Goal: Information Seeking & Learning: Learn about a topic

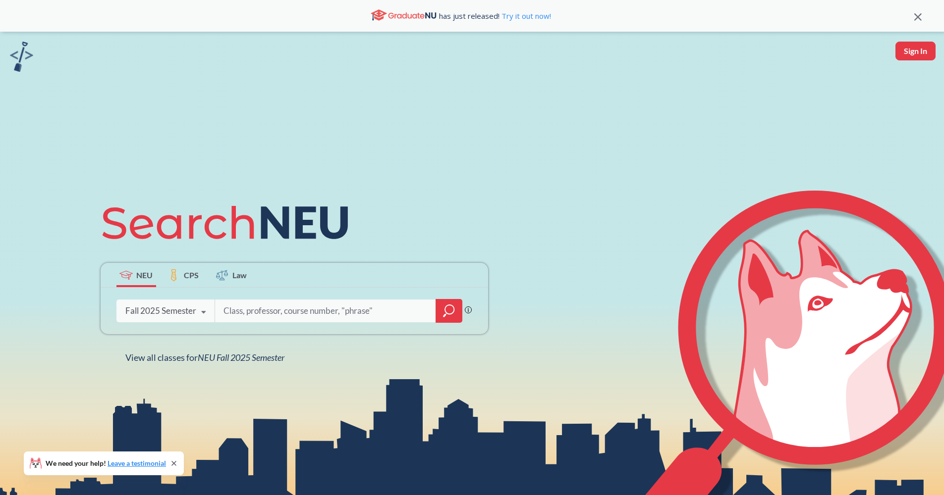
click at [439, 312] on div at bounding box center [449, 311] width 27 height 24
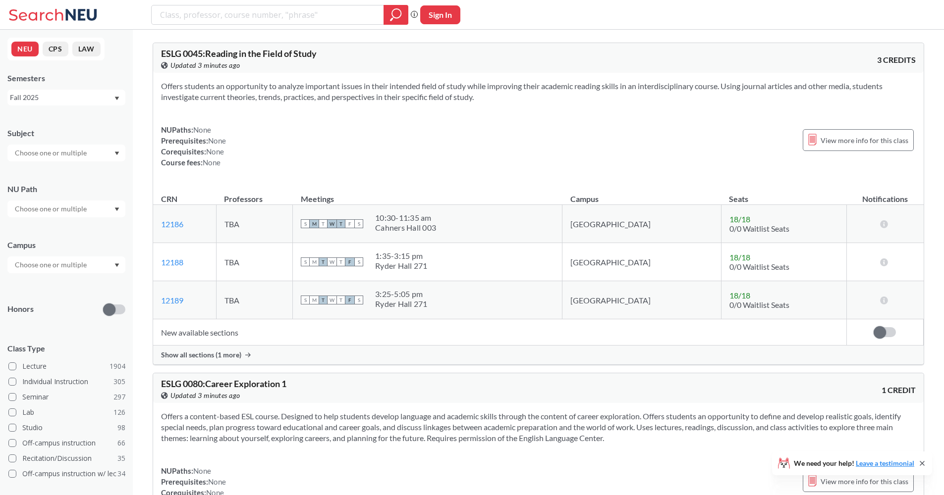
click at [53, 213] on input "text" at bounding box center [51, 209] width 83 height 12
click at [69, 158] on input "text" at bounding box center [51, 153] width 83 height 12
click at [97, 134] on div "Subject" at bounding box center [66, 133] width 118 height 11
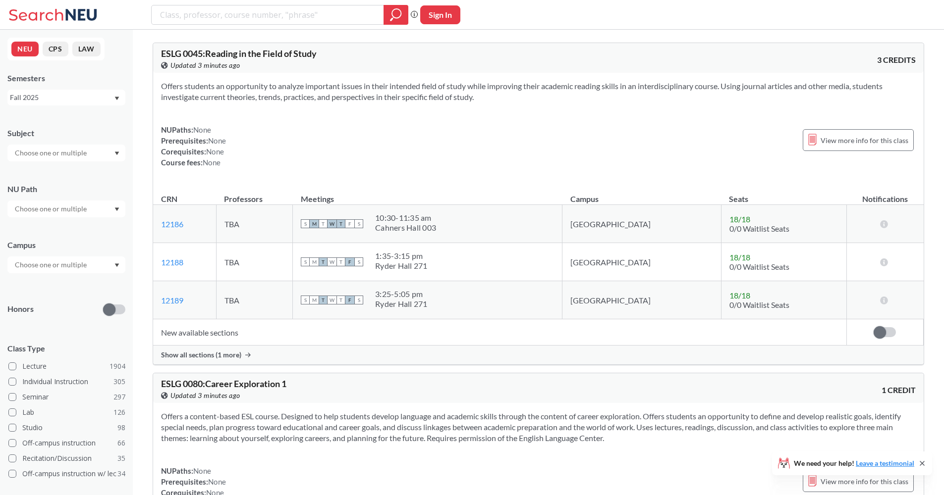
click at [96, 154] on div at bounding box center [66, 153] width 118 height 17
click at [106, 122] on div "Subject" at bounding box center [66, 140] width 118 height 44
click at [94, 265] on div at bounding box center [66, 265] width 118 height 17
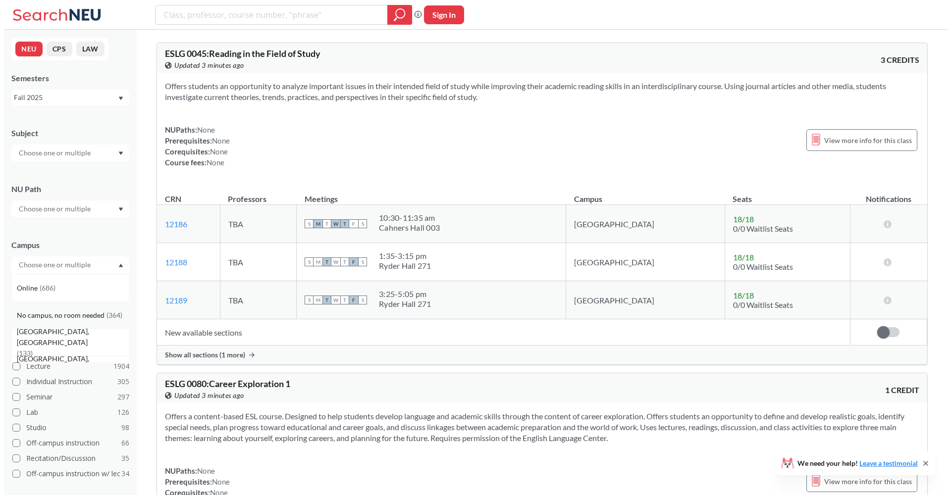
scroll to position [28, 0]
click at [82, 338] on div "Oakland, CA ( 133 )" at bounding box center [69, 341] width 112 height 33
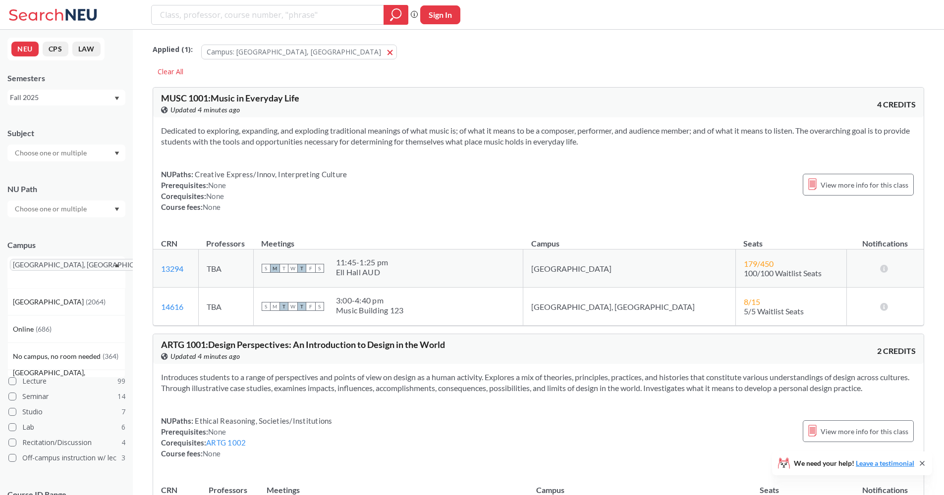
click at [80, 227] on div "Subject NU Path Campus Oakland, CA Boston ( 2064 ) Online ( 686 ) No campus, no…" at bounding box center [66, 335] width 118 height 434
drag, startPoint x: 37, startPoint y: 190, endPoint x: 8, endPoint y: 191, distance: 28.3
click at [8, 191] on div "NU Path" at bounding box center [66, 189] width 118 height 11
click at [43, 206] on input "text" at bounding box center [51, 209] width 83 height 12
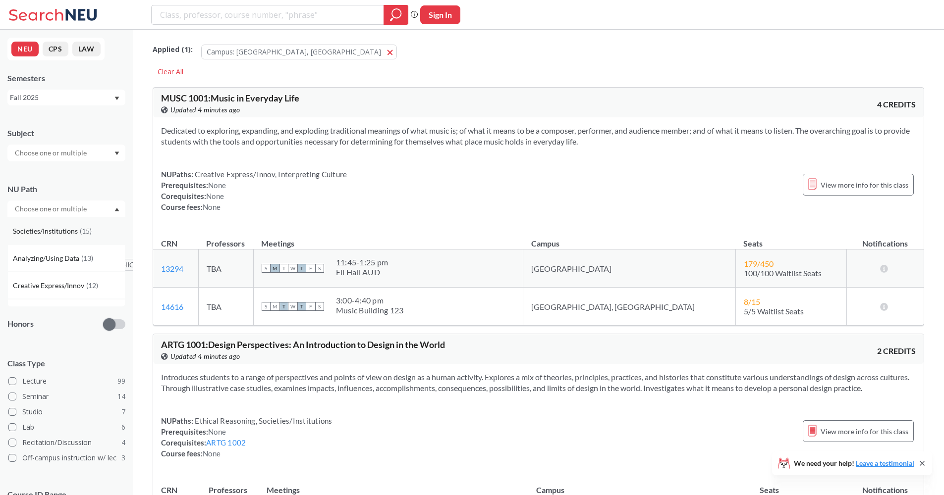
click at [82, 233] on span "( 15 )" at bounding box center [86, 231] width 12 height 8
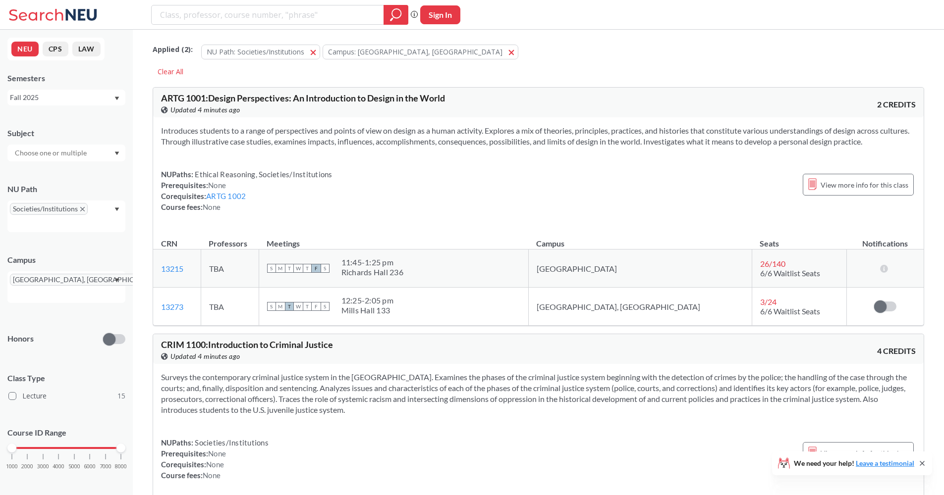
click at [84, 183] on div "NU Path Societies/Institutions" at bounding box center [66, 203] width 118 height 58
click at [317, 52] on span "button" at bounding box center [317, 51] width 0 height 9
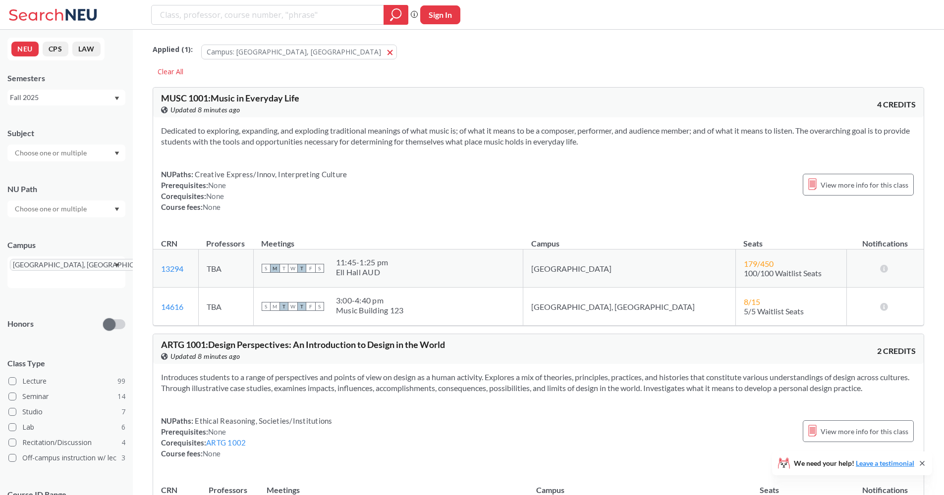
click at [313, 69] on div "Applied ( 1 ): Campus: Oakland, CA Oakland, CA Clear All" at bounding box center [538, 57] width 771 height 45
click at [586, 22] on div "Phrase search guarantees the exact search appears in the results. Ex. If you wa…" at bounding box center [472, 15] width 944 height 30
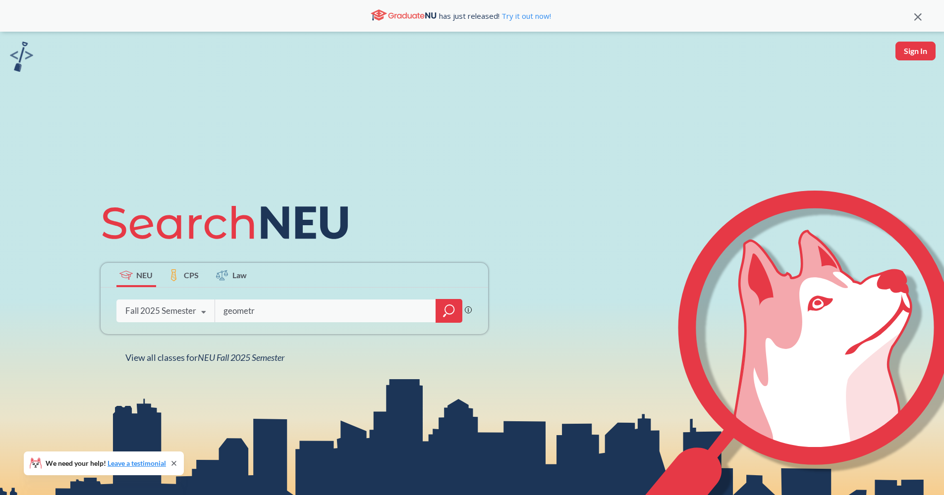
type input "geometry"
